Goal: Information Seeking & Learning: Learn about a topic

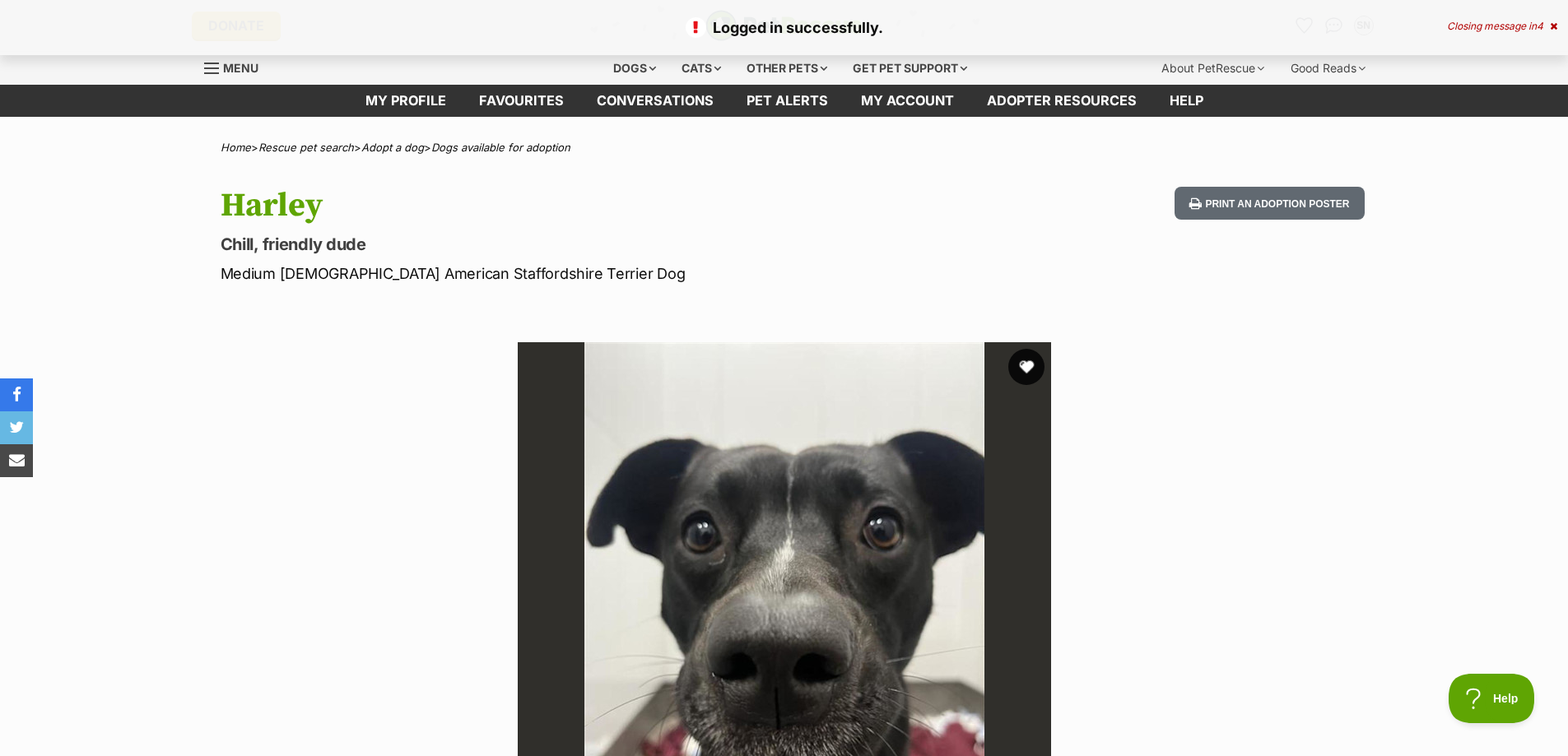
click at [1031, 366] on button "favourite" at bounding box center [1026, 366] width 36 height 36
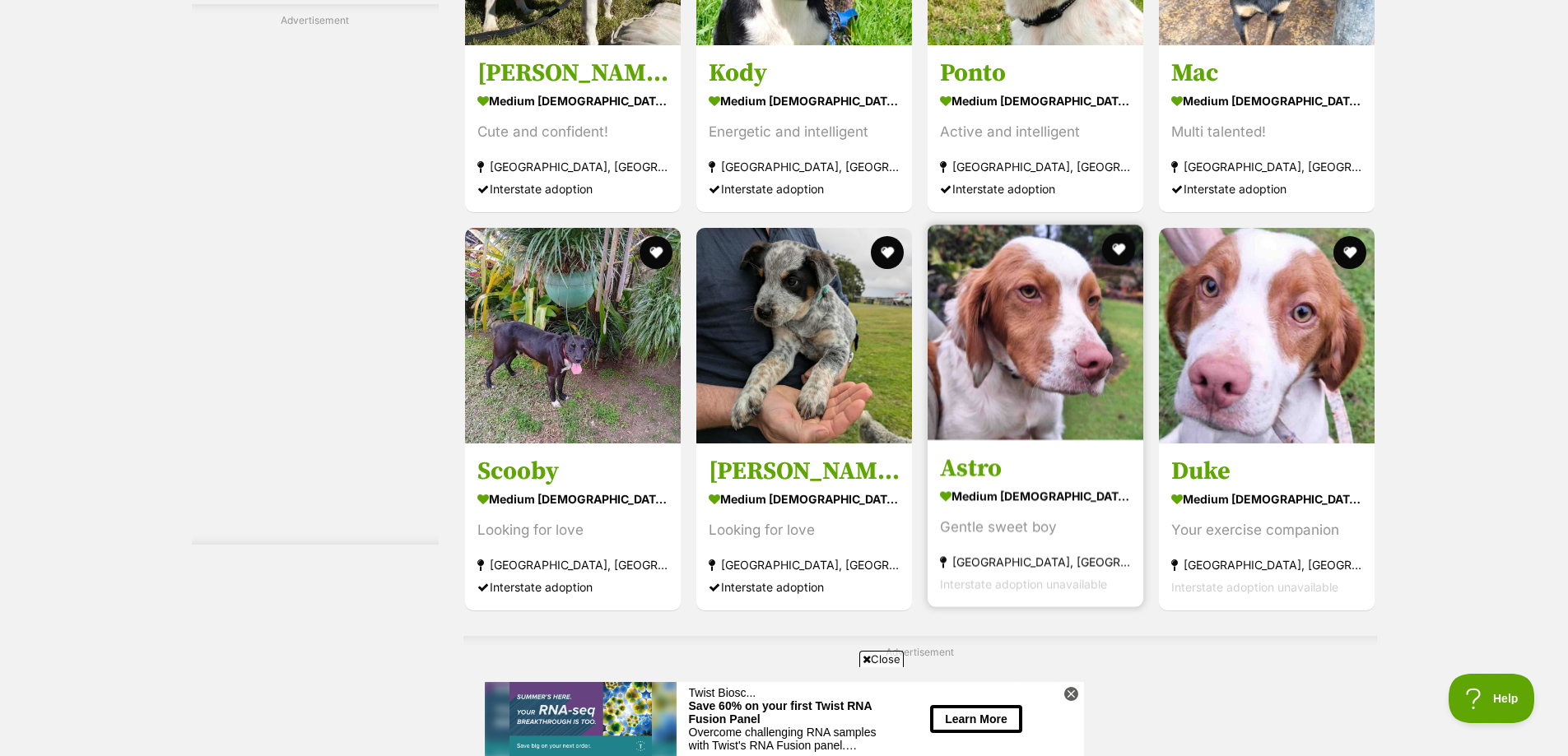
click at [990, 465] on h3 "Astro" at bounding box center [1035, 467] width 191 height 31
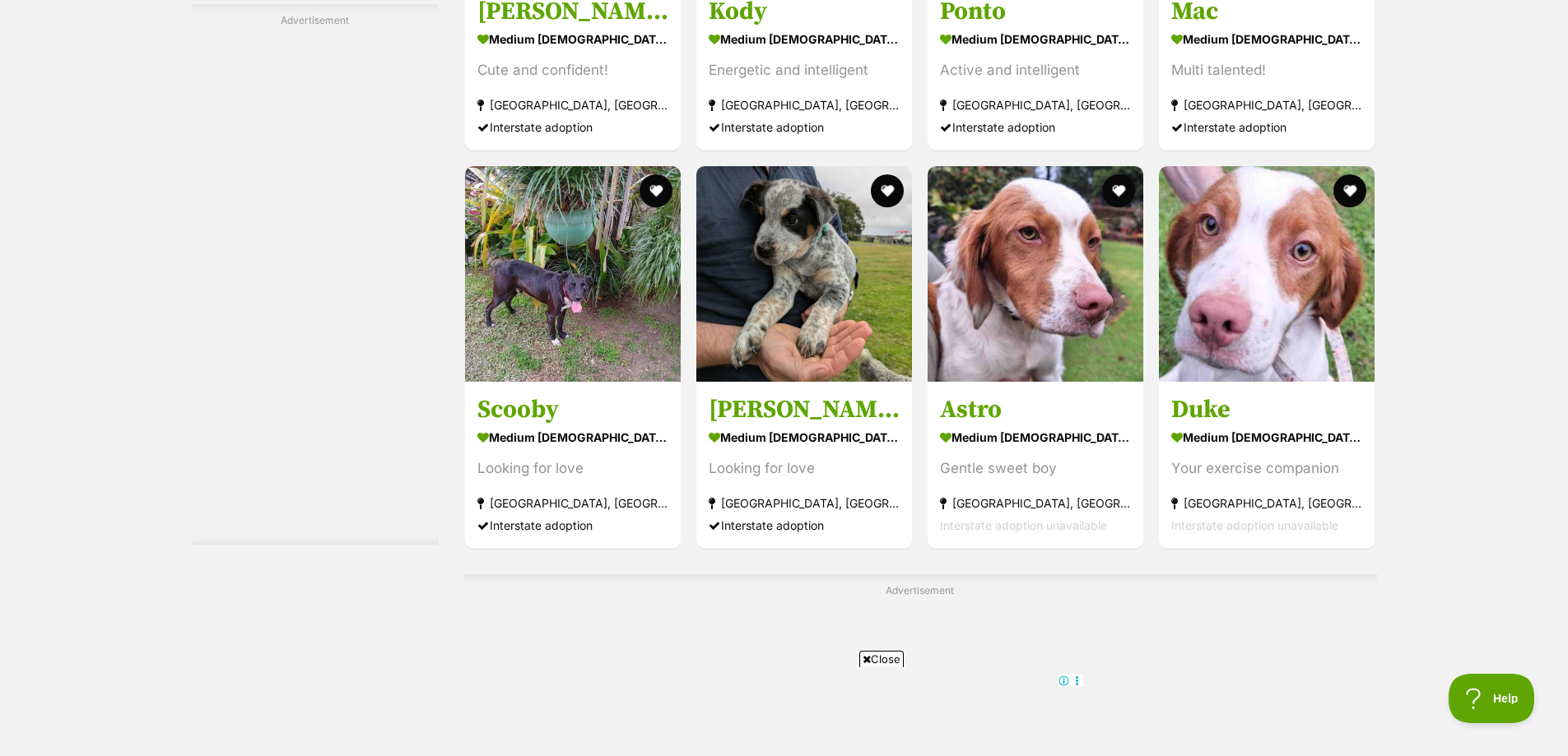
scroll to position [7079, 0]
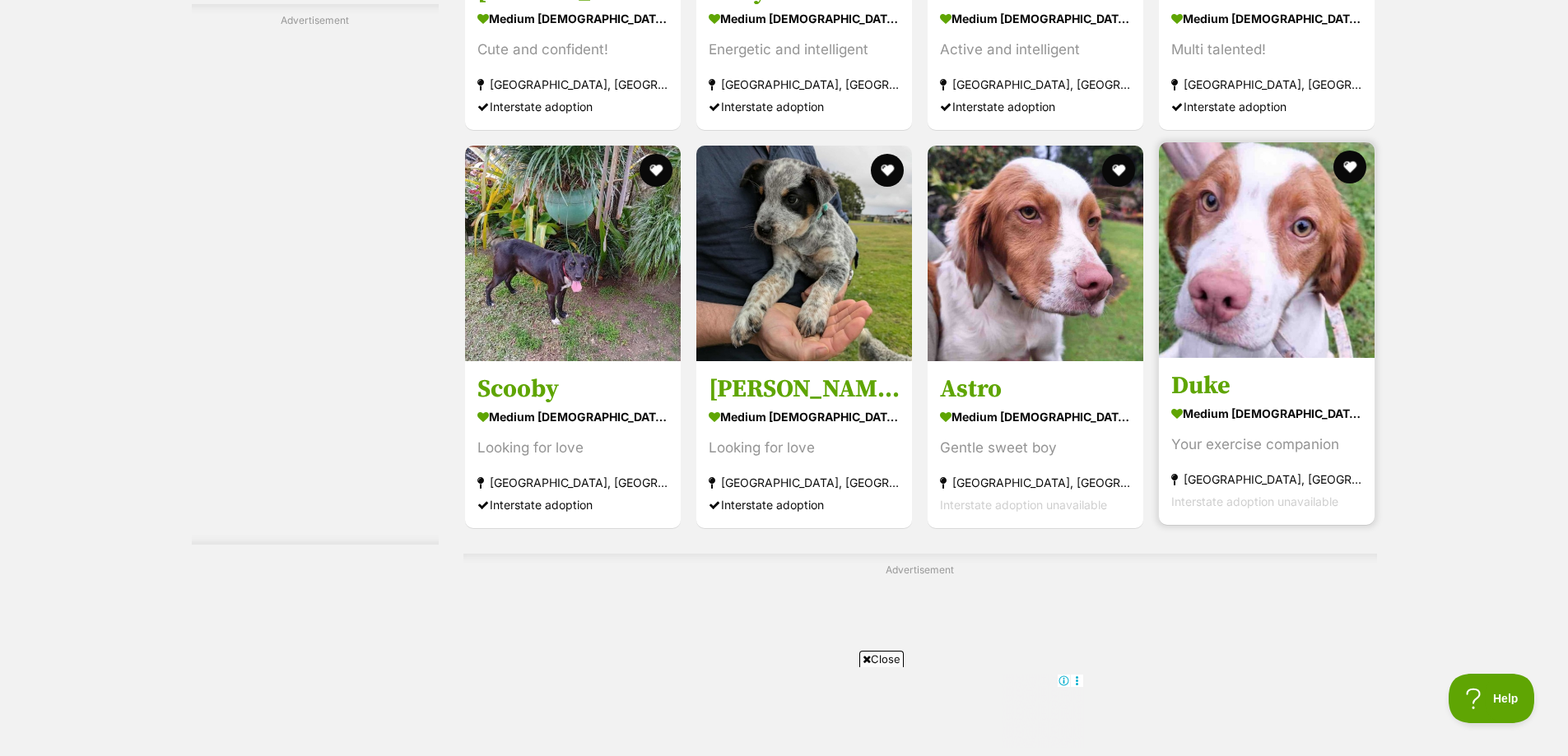
click at [1227, 382] on h3 "Duke" at bounding box center [1266, 385] width 191 height 31
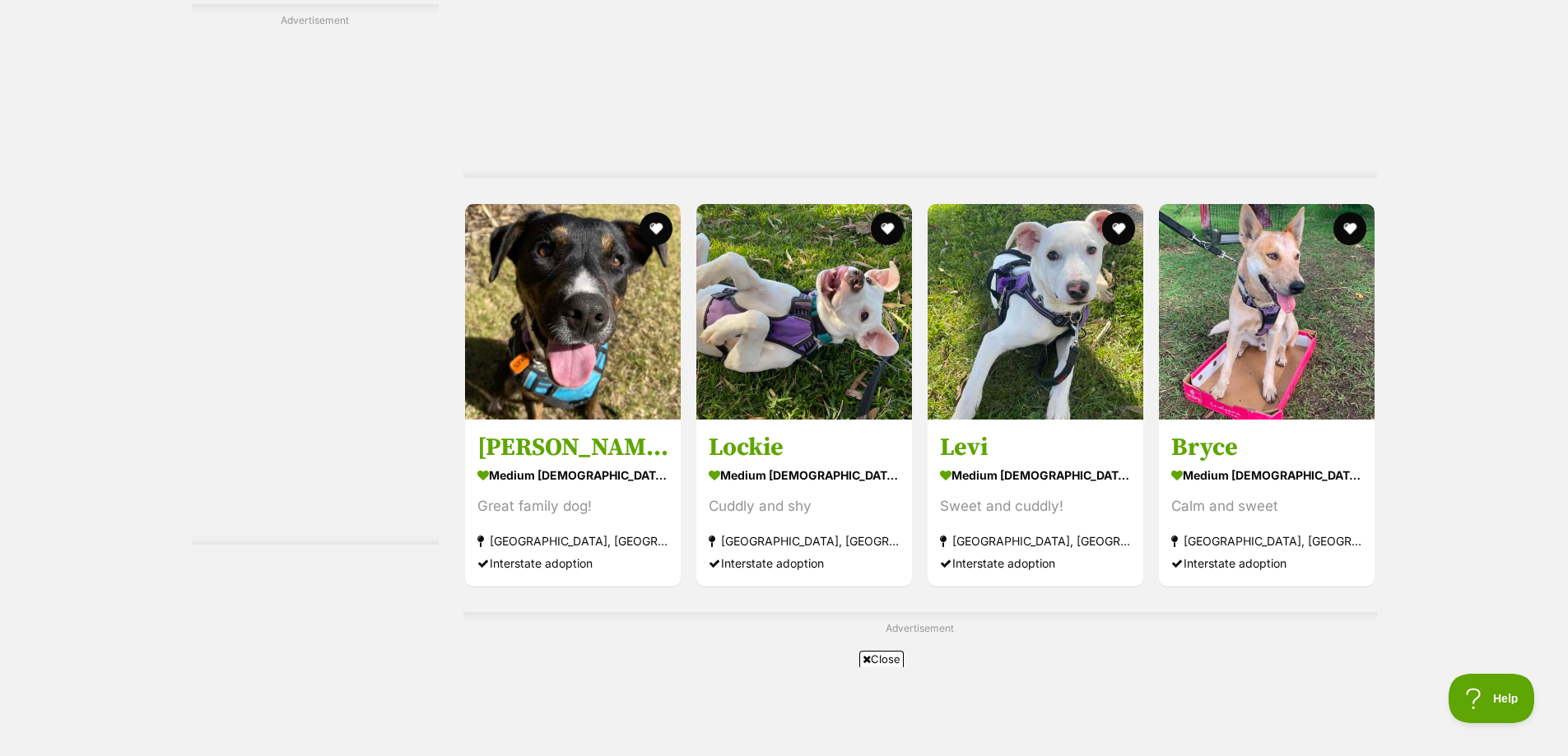
scroll to position [6015, 0]
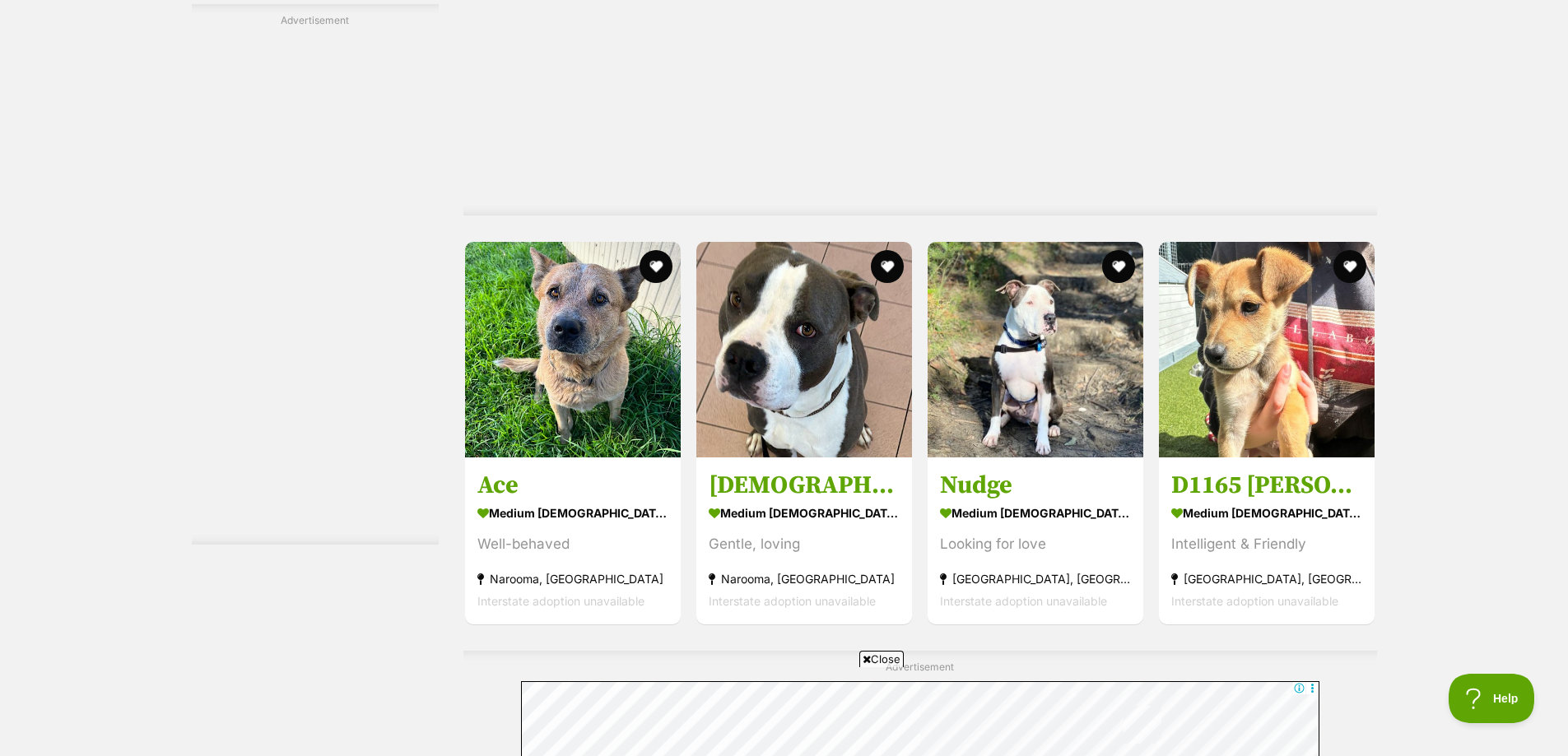
scroll to position [7661, 0]
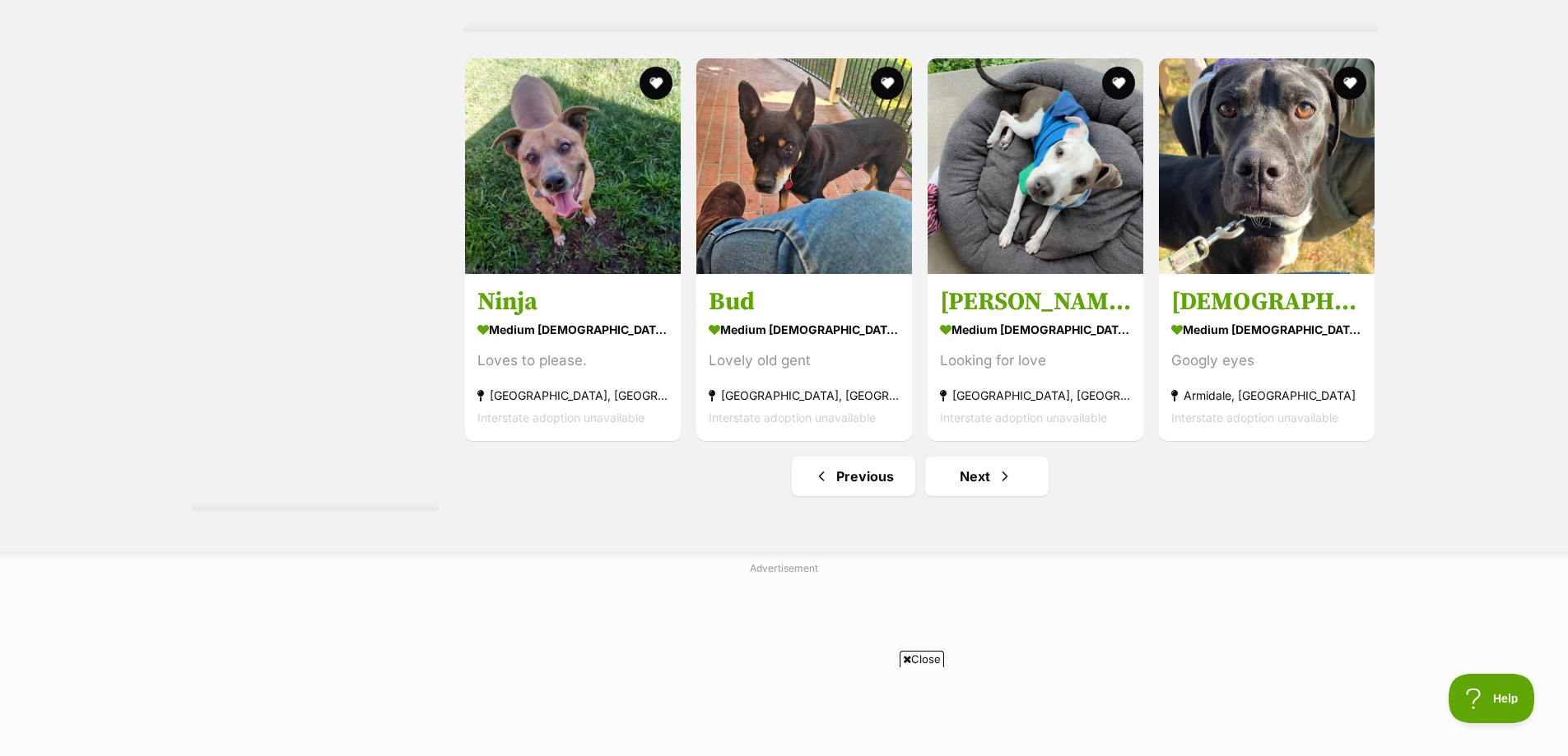
scroll to position [8560, 0]
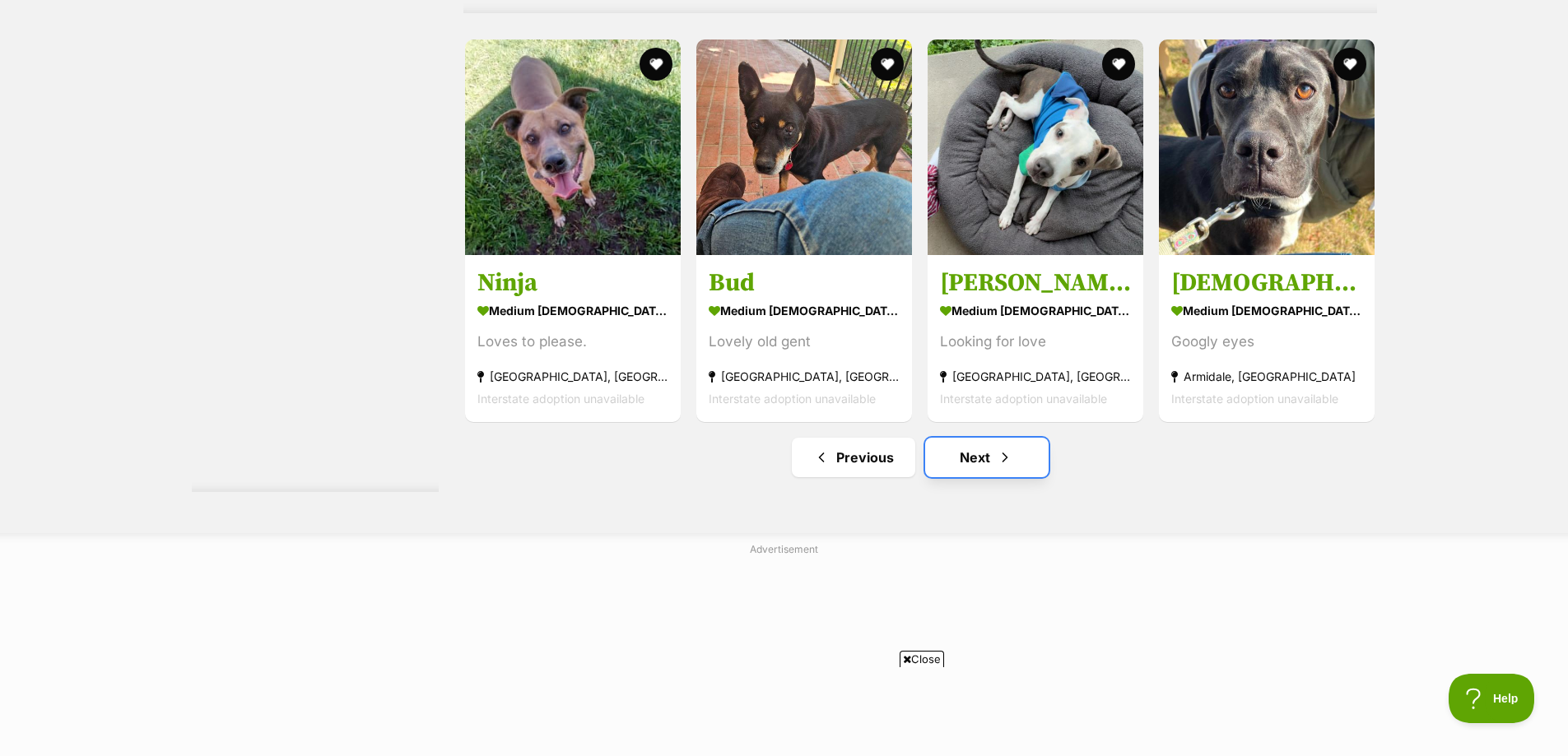
click at [1003, 475] on link "Next" at bounding box center [986, 457] width 123 height 40
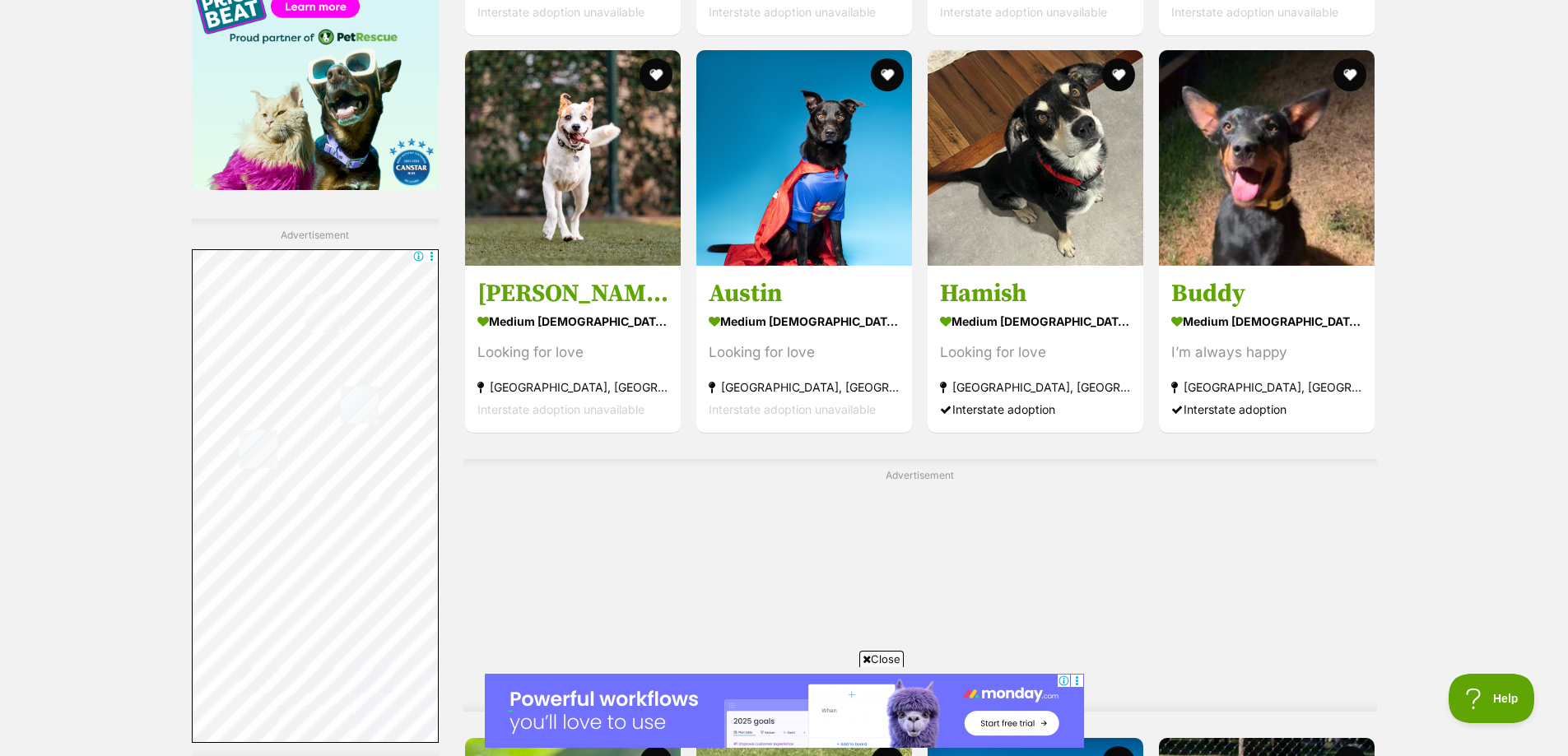
scroll to position [2798, 0]
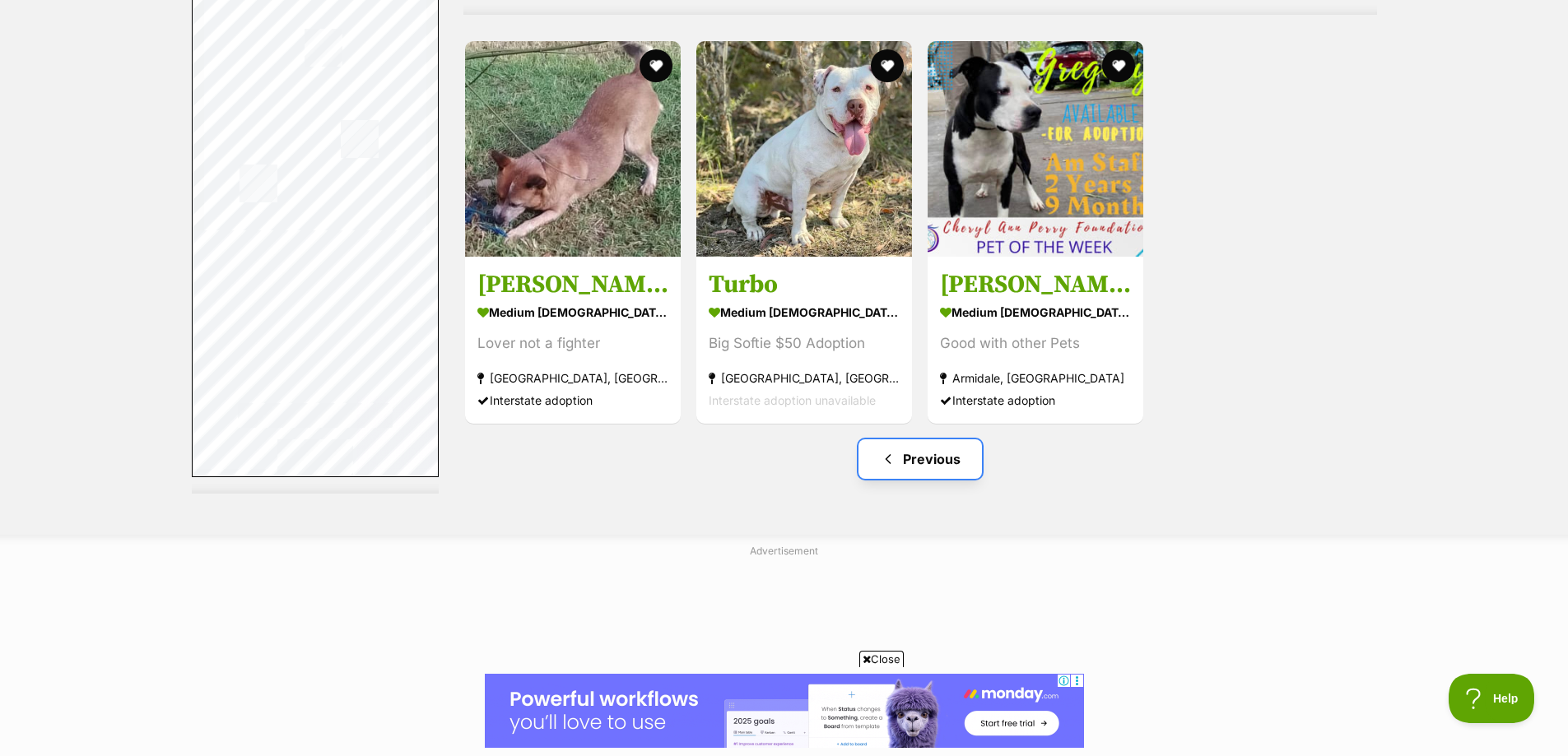
click at [912, 453] on link "Previous" at bounding box center [920, 459] width 123 height 40
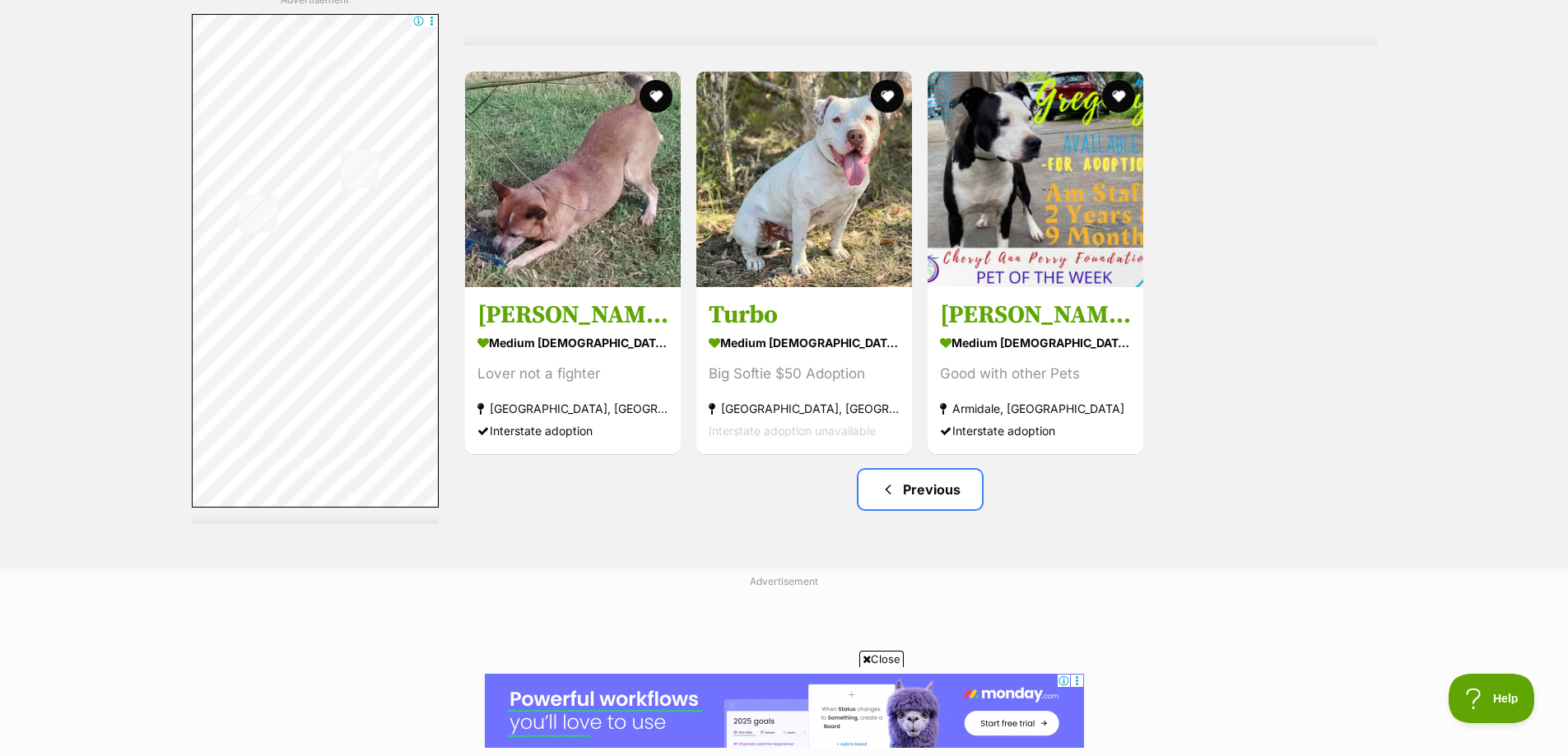
scroll to position [5721, 0]
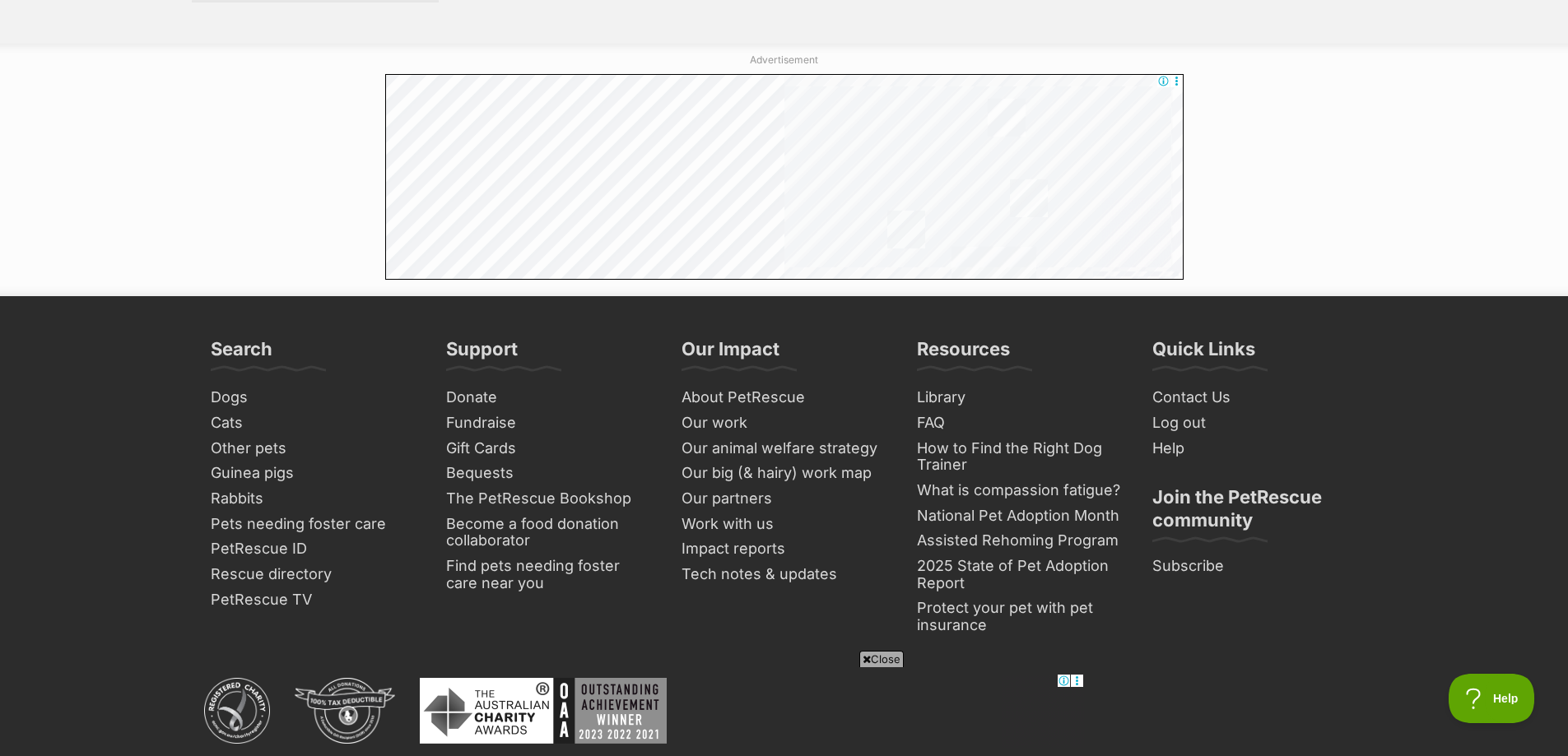
scroll to position [8643, 0]
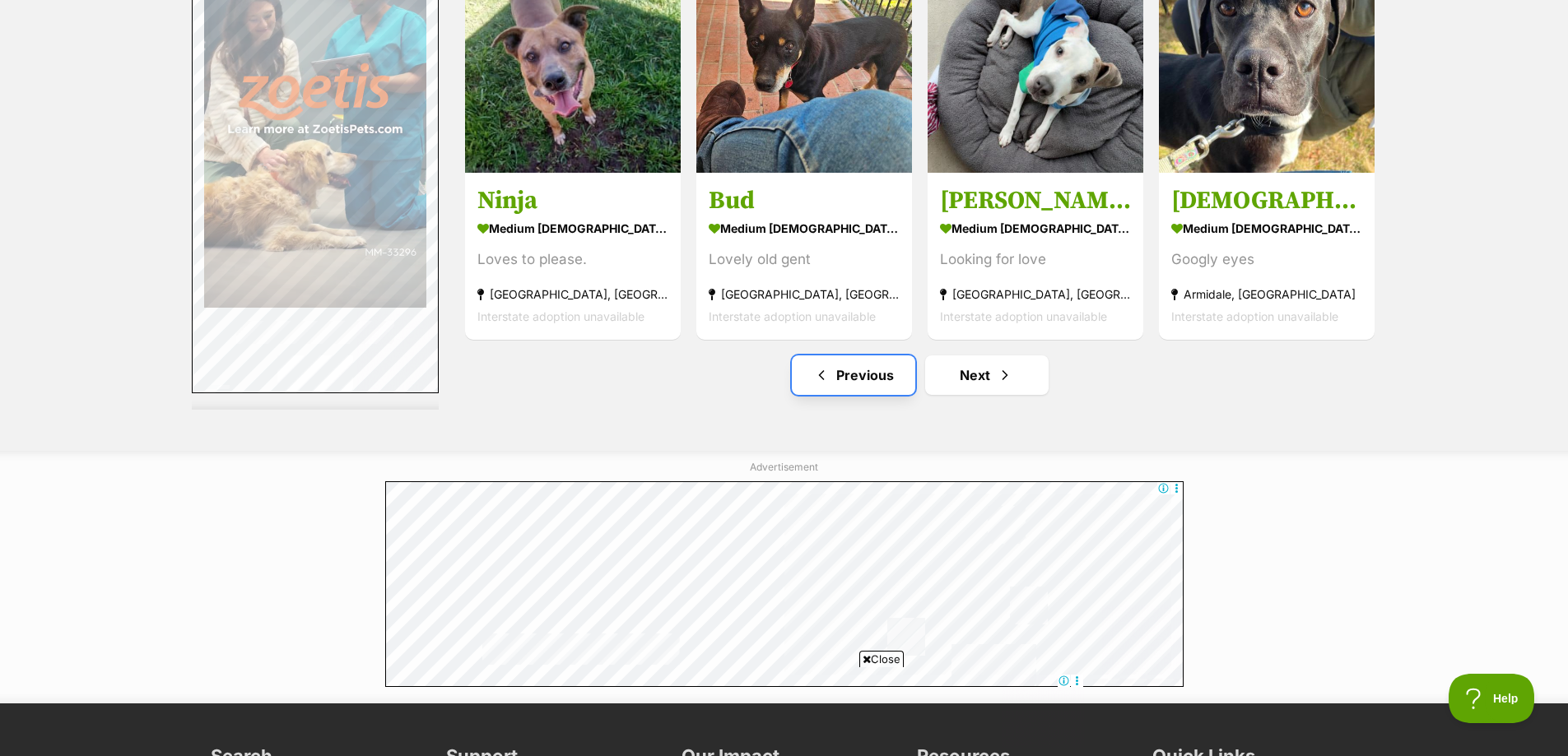
click at [846, 385] on link "Previous" at bounding box center [853, 375] width 123 height 40
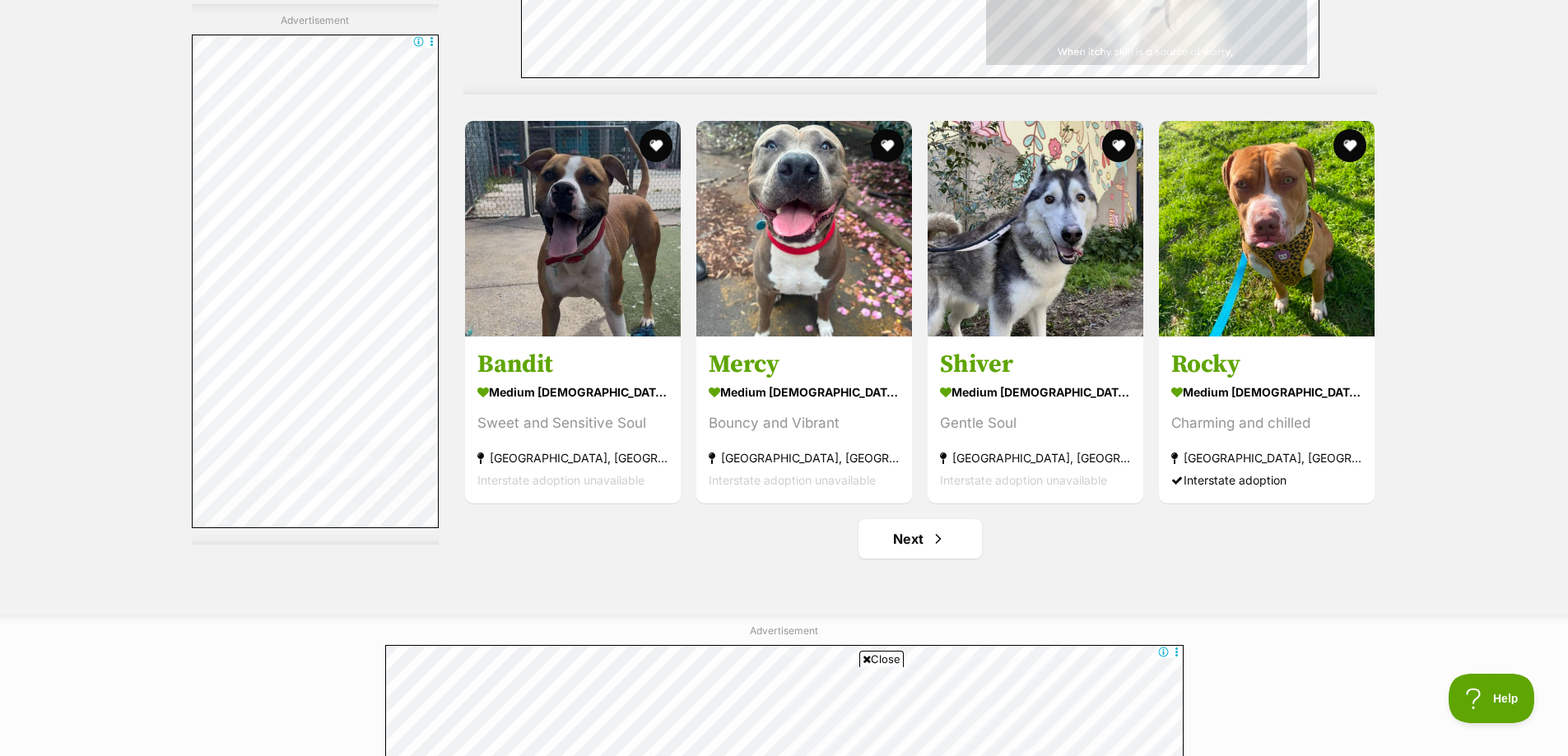
scroll to position [8478, 0]
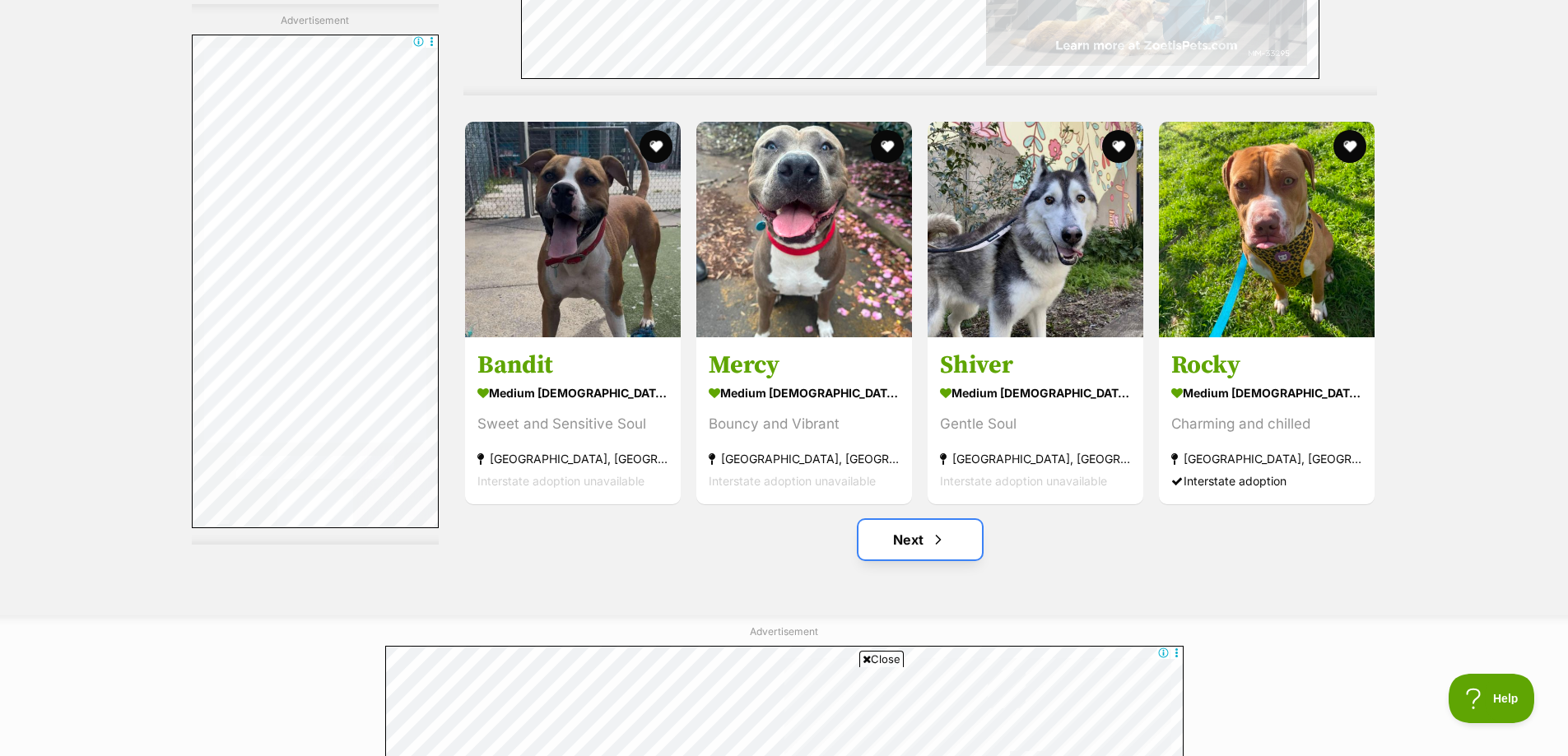
click at [915, 536] on link "Next" at bounding box center [920, 539] width 123 height 40
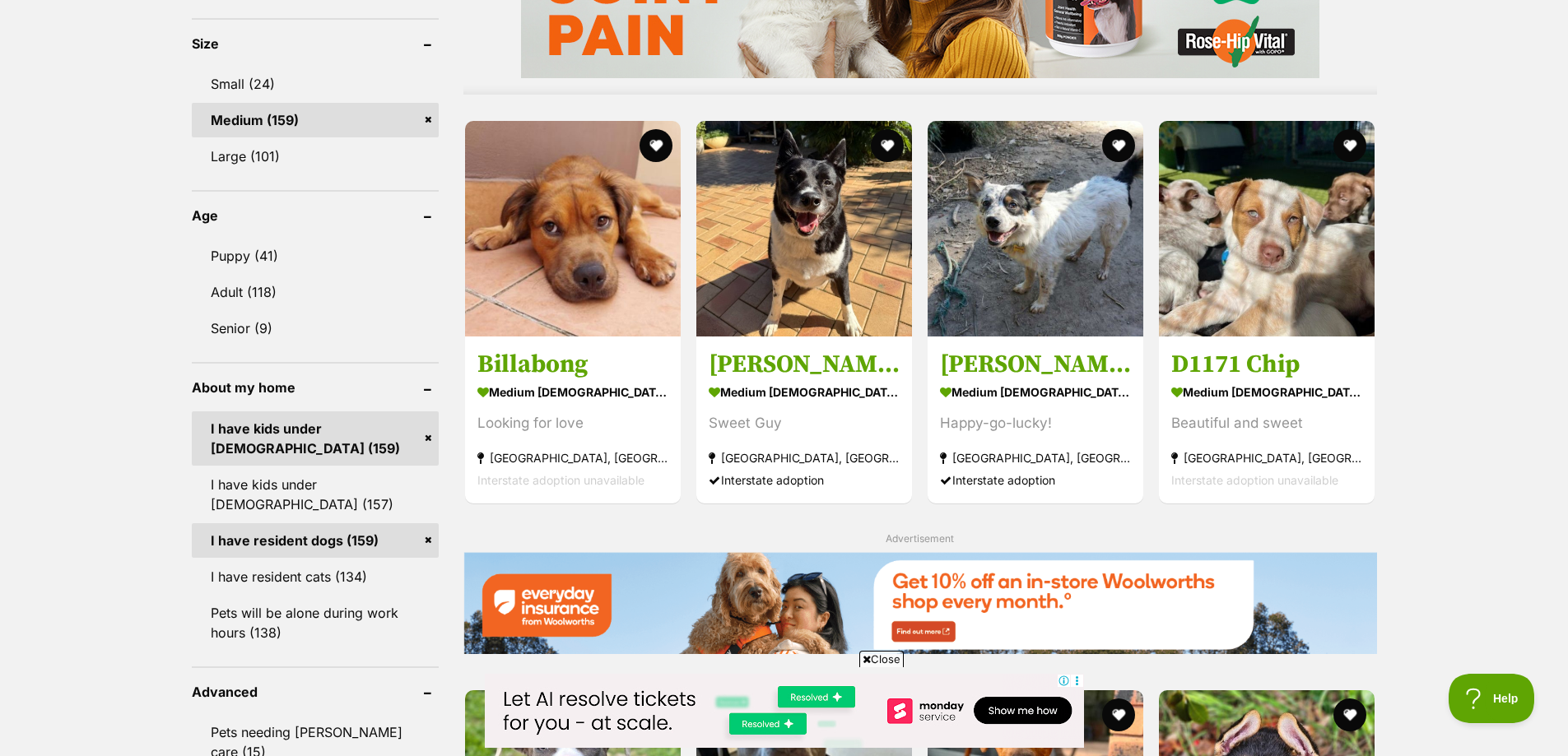
scroll to position [1564, 0]
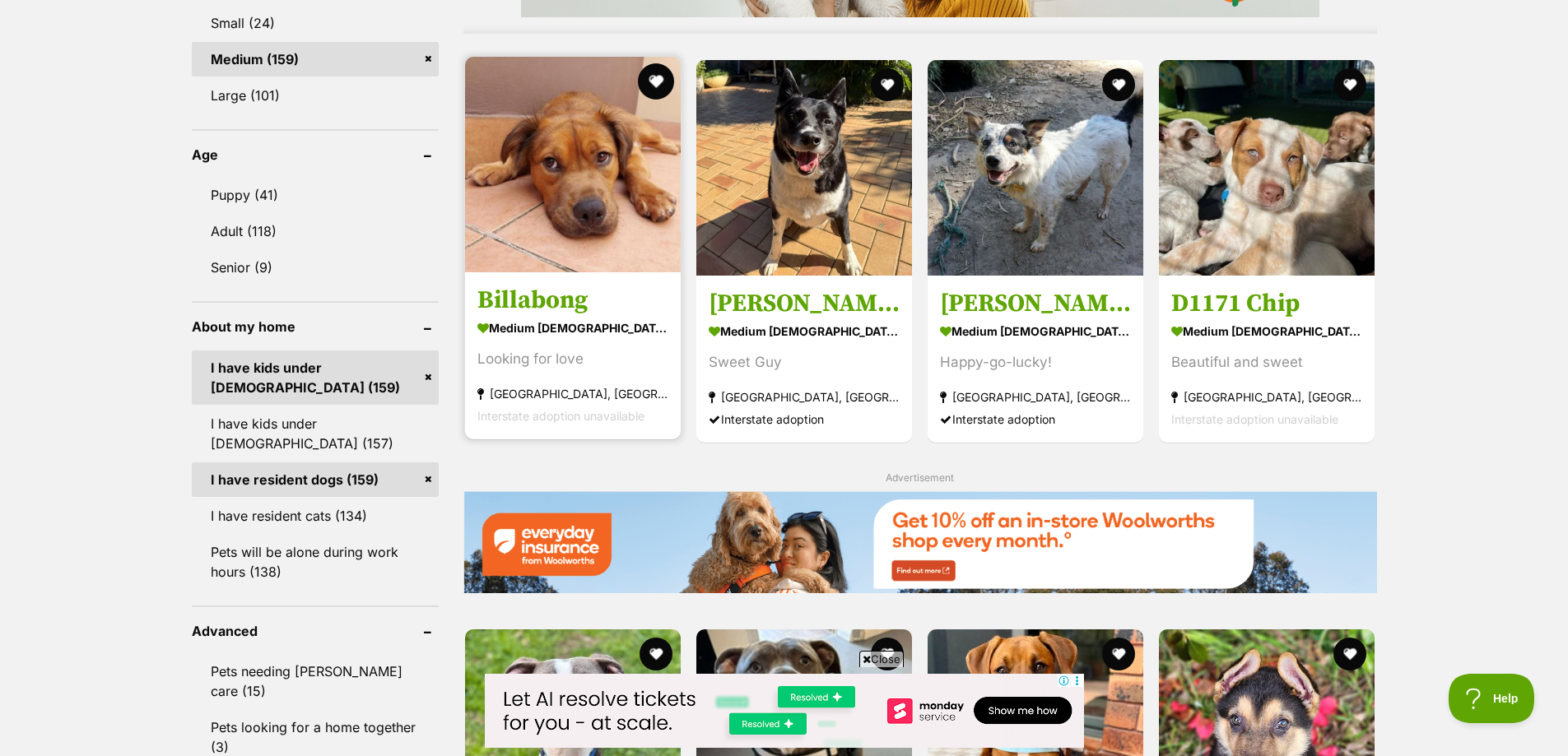
click at [654, 85] on button "favourite" at bounding box center [655, 81] width 36 height 36
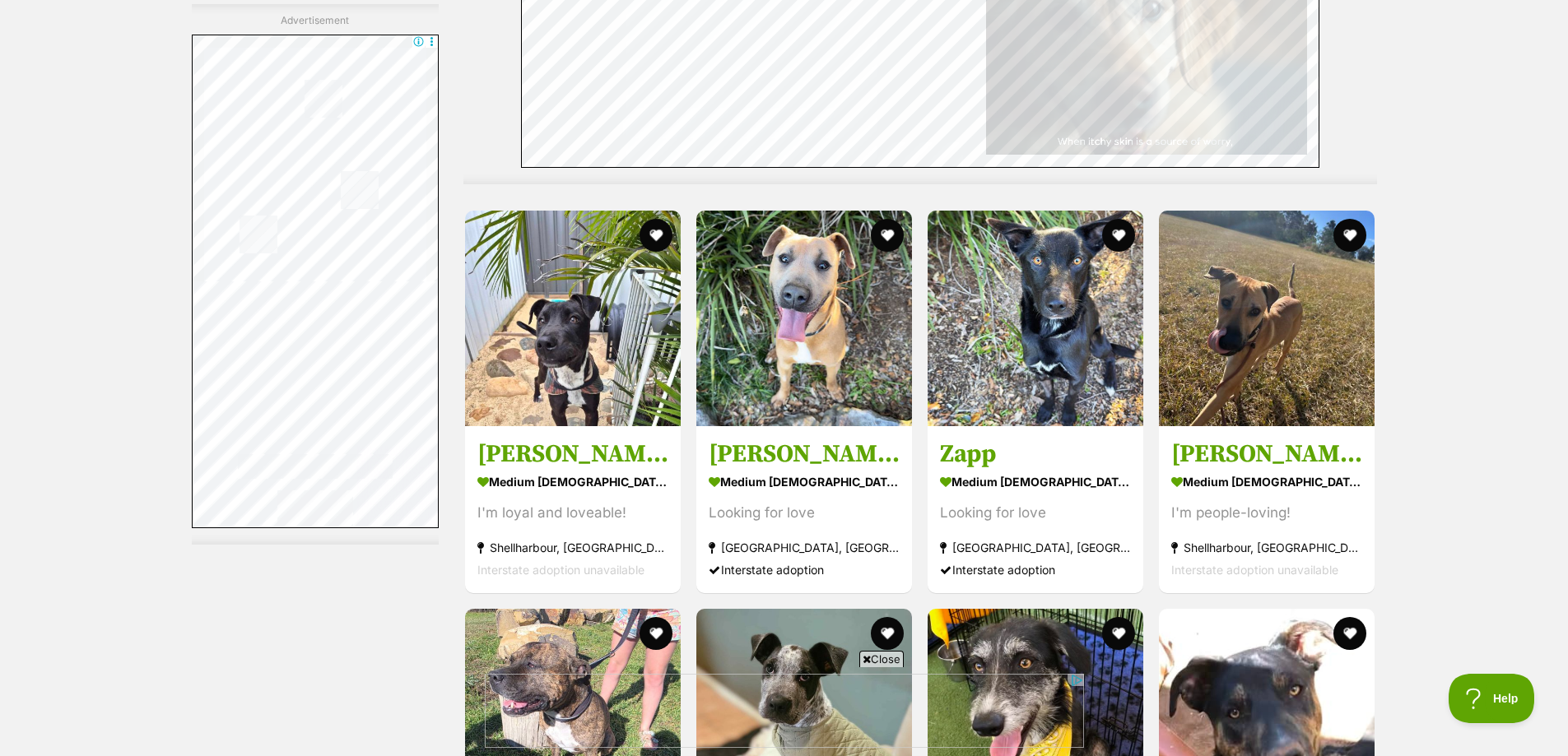
scroll to position [5597, 0]
